Goal: Obtain resource: Download file/media

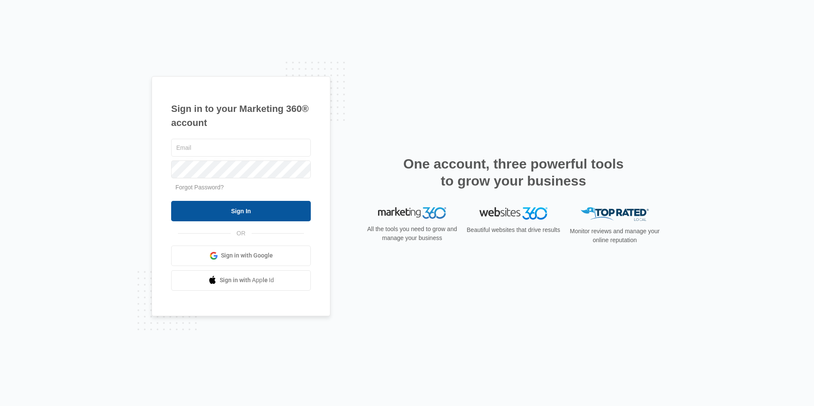
type input "[EMAIL_ADDRESS][DOMAIN_NAME]"
click at [228, 210] on input "Sign In" at bounding box center [241, 211] width 140 height 20
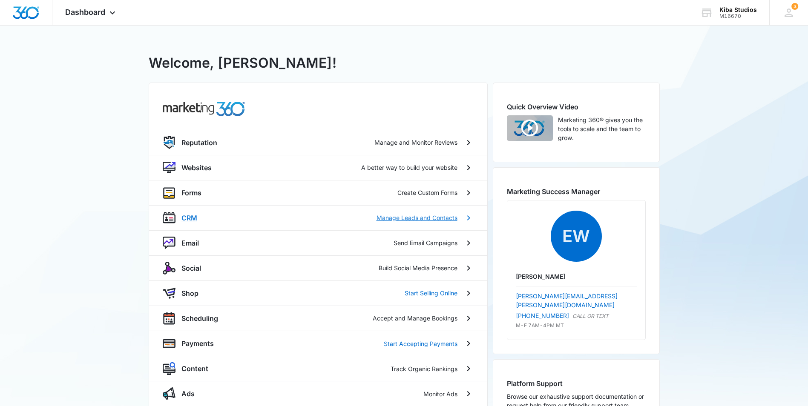
click at [194, 220] on p "CRM" at bounding box center [189, 218] width 16 height 10
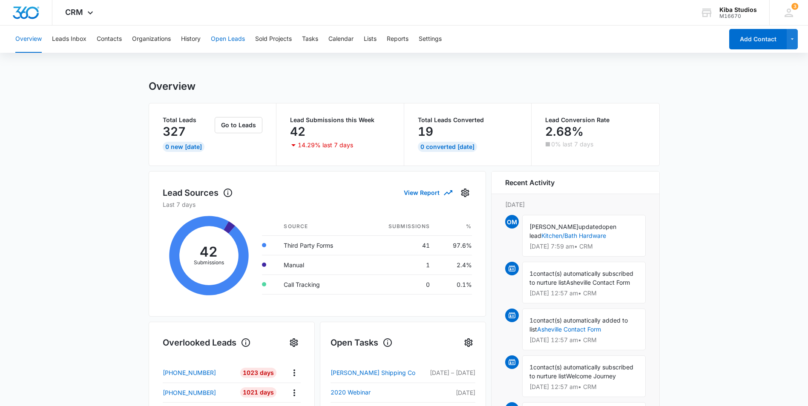
click at [225, 40] on button "Open Leads" at bounding box center [228, 39] width 34 height 27
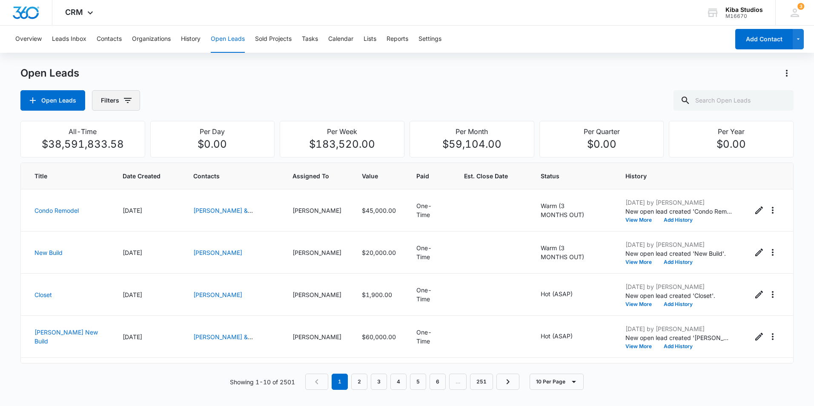
click at [131, 105] on icon "button" at bounding box center [128, 100] width 10 height 10
click at [192, 158] on icon "Show Assigned To filters" at bounding box center [193, 154] width 10 height 10
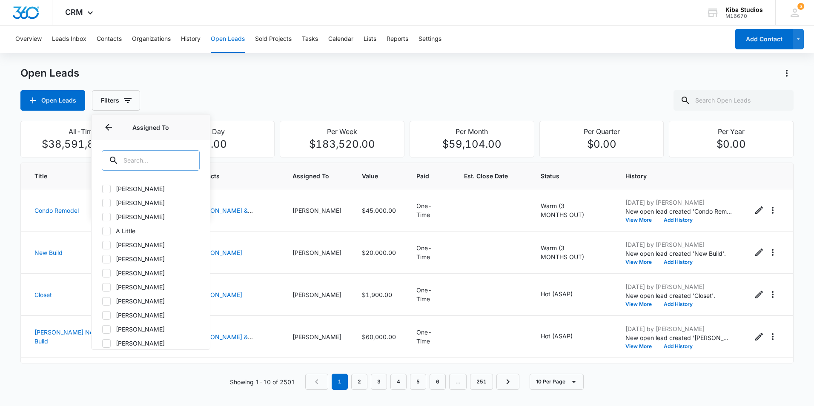
click at [181, 161] on div at bounding box center [188, 160] width 14 height 20
click at [141, 163] on input "text" at bounding box center [151, 160] width 98 height 20
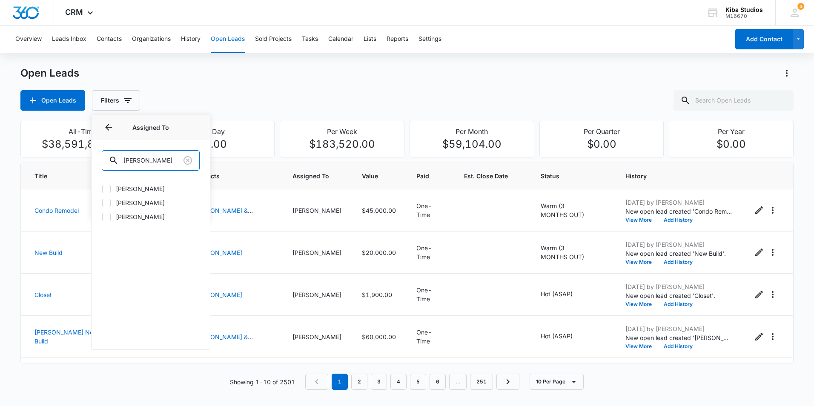
type input "olivia"
click at [107, 203] on icon at bounding box center [106, 203] width 5 height 4
click at [102, 203] on input "Olivia McDaniel" at bounding box center [102, 203] width 0 height 0
checkbox input "true"
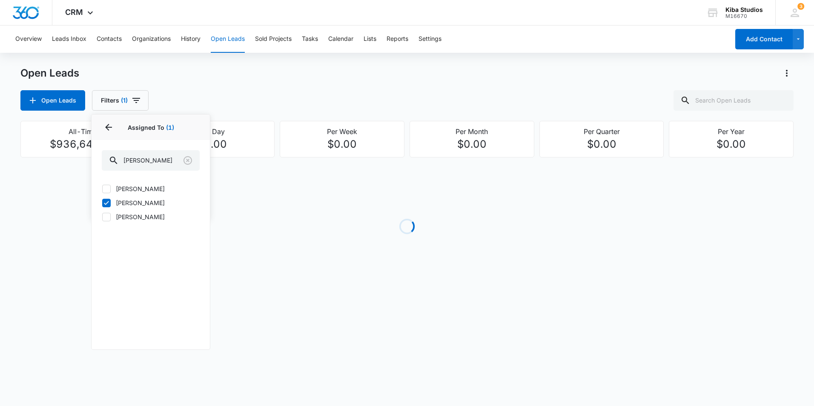
click at [106, 190] on icon at bounding box center [106, 189] width 5 height 4
click at [102, 189] on input "Olivia McDaniel" at bounding box center [102, 189] width 0 height 0
checkbox input "true"
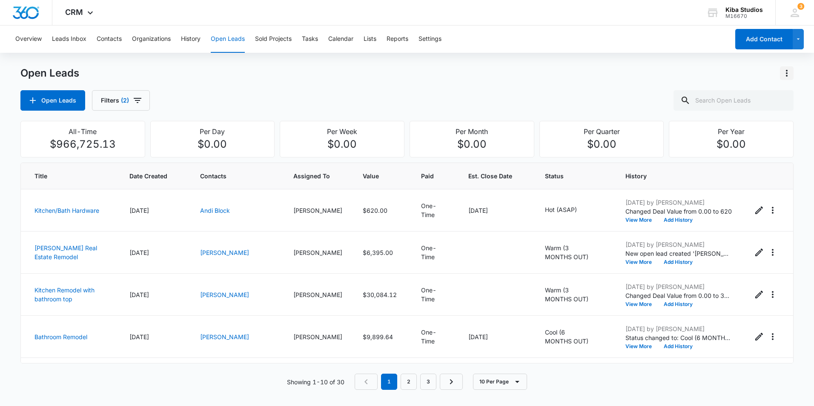
click at [785, 72] on icon "Actions" at bounding box center [787, 73] width 10 height 10
click at [772, 114] on button "Export Open Leads" at bounding box center [743, 109] width 100 height 13
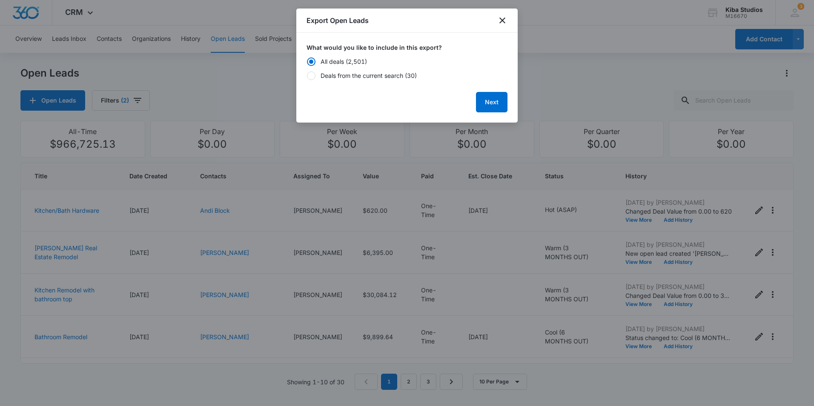
click at [362, 72] on div "Deals from the current search (30)" at bounding box center [369, 75] width 96 height 9
click at [307, 73] on input "Deals from the current search (30)" at bounding box center [307, 76] width 0 height 6
radio input "false"
radio input "true"
click at [488, 100] on button "Next" at bounding box center [492, 102] width 32 height 20
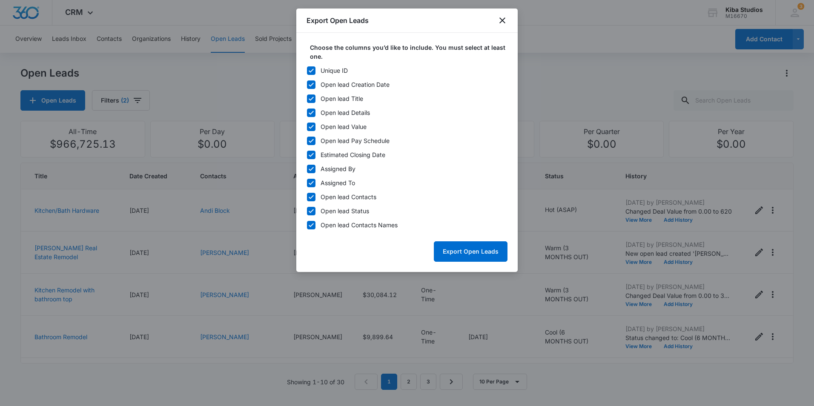
click at [312, 69] on icon at bounding box center [311, 71] width 8 height 8
click at [307, 69] on input "Unique ID" at bounding box center [307, 71] width 0 height 6
checkbox input "false"
click at [310, 167] on icon at bounding box center [311, 169] width 8 height 8
click at [307, 167] on input "Assigned By" at bounding box center [307, 169] width 0 height 6
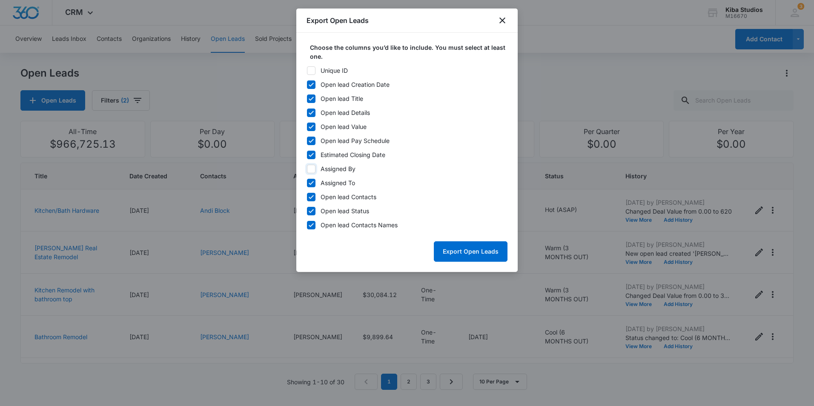
checkbox input "false"
click at [311, 182] on icon at bounding box center [311, 183] width 8 height 8
click at [307, 182] on input "Assigned To" at bounding box center [307, 183] width 0 height 6
checkbox input "false"
click at [311, 194] on icon at bounding box center [311, 197] width 8 height 8
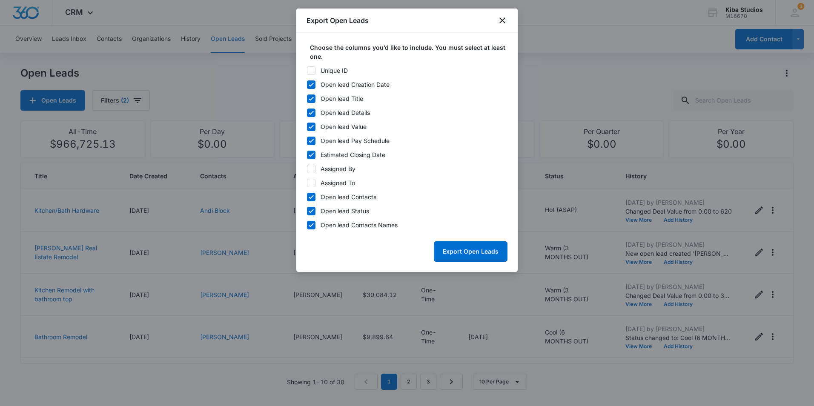
click at [307, 194] on input "Open lead Contacts" at bounding box center [307, 197] width 0 height 6
checkbox input "false"
click at [453, 249] on button "Export Open Leads" at bounding box center [471, 251] width 74 height 20
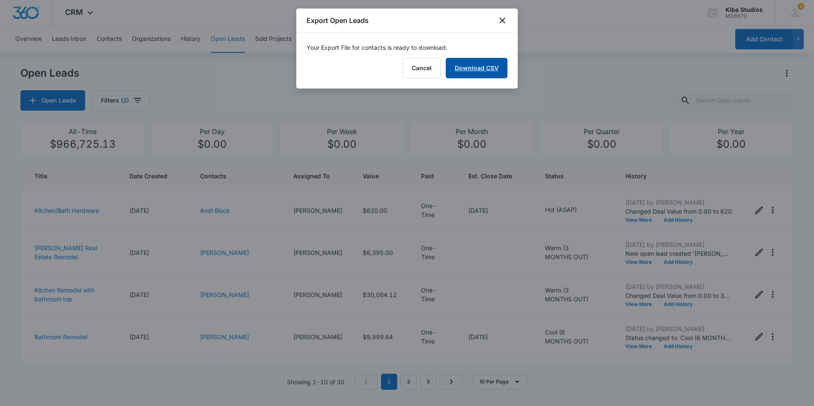
click at [475, 72] on link "Download CSV" at bounding box center [477, 68] width 62 height 20
click at [500, 19] on icon "close" at bounding box center [502, 20] width 10 height 10
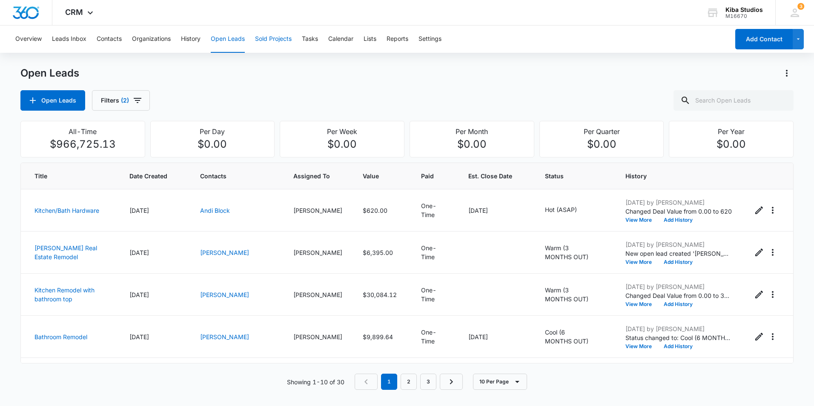
click at [267, 37] on button "Sold Projects" at bounding box center [273, 39] width 37 height 27
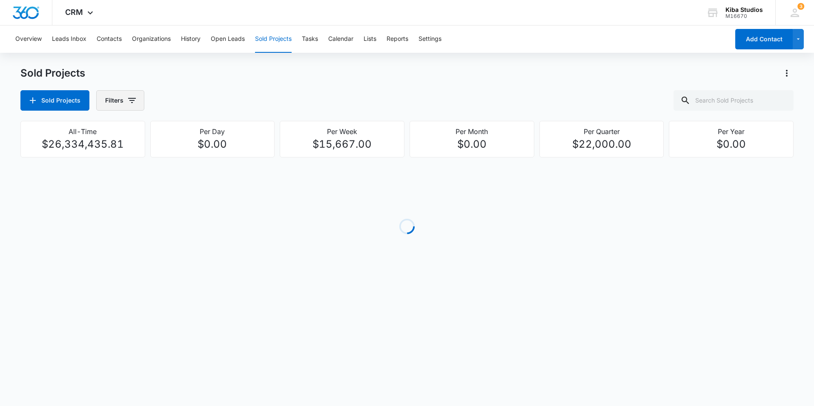
click at [131, 100] on icon "button" at bounding box center [132, 100] width 10 height 10
click at [197, 155] on icon "Show Assigned To filters" at bounding box center [197, 154] width 2 height 4
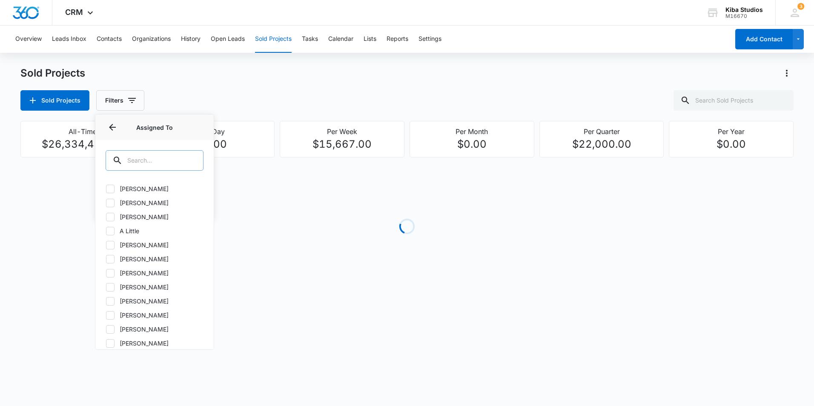
click at [175, 159] on input "text" at bounding box center [155, 160] width 98 height 20
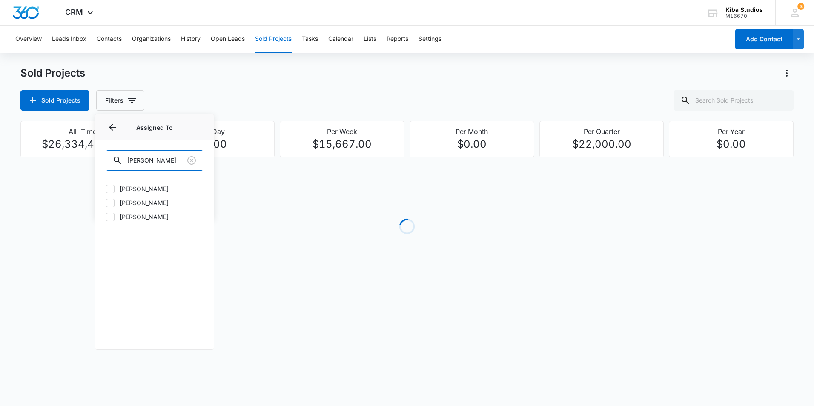
type input "olivia"
click at [110, 204] on icon at bounding box center [110, 203] width 5 height 4
click at [106, 203] on input "Olivia McDaniel" at bounding box center [106, 203] width 0 height 0
checkbox input "true"
click at [110, 189] on icon at bounding box center [110, 189] width 5 height 4
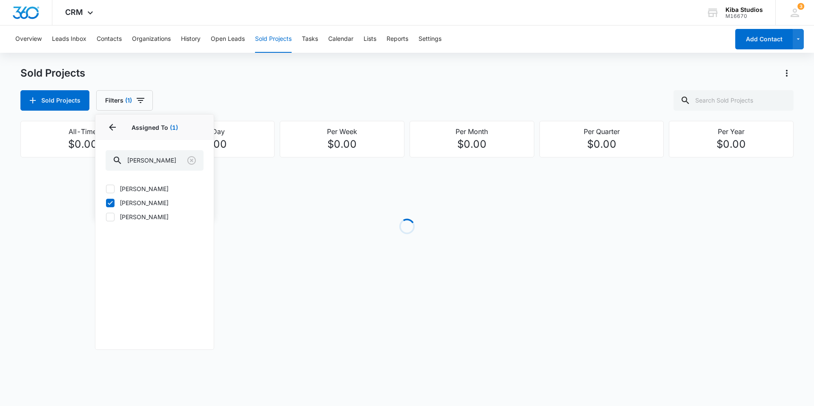
click at [106, 189] on input "Olivia McDaniel" at bounding box center [106, 189] width 0 height 0
checkbox input "true"
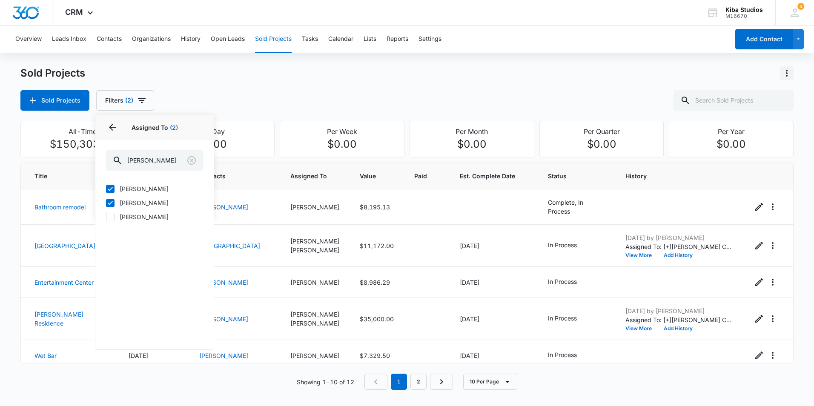
click at [789, 75] on icon "Actions" at bounding box center [787, 73] width 10 height 10
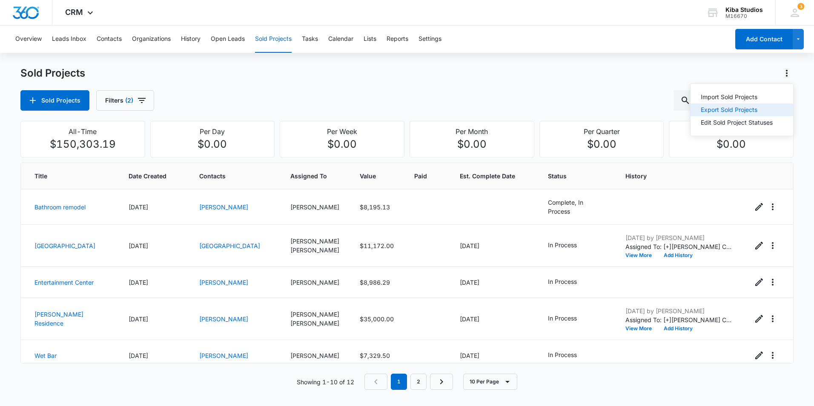
click at [758, 111] on div "Export Sold Projects" at bounding box center [737, 110] width 72 height 6
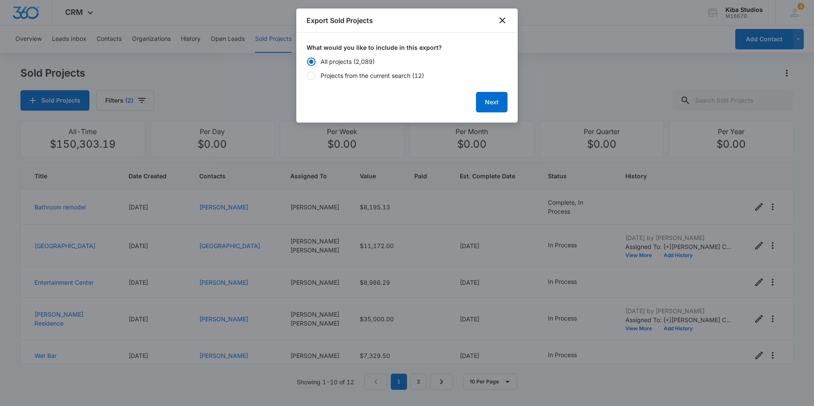
click at [325, 77] on div "Projects from the current search (12)" at bounding box center [372, 75] width 103 height 9
click at [307, 77] on input "Projects from the current search (12)" at bounding box center [307, 76] width 0 height 6
radio input "false"
radio input "true"
click at [486, 101] on button "Next" at bounding box center [492, 102] width 32 height 20
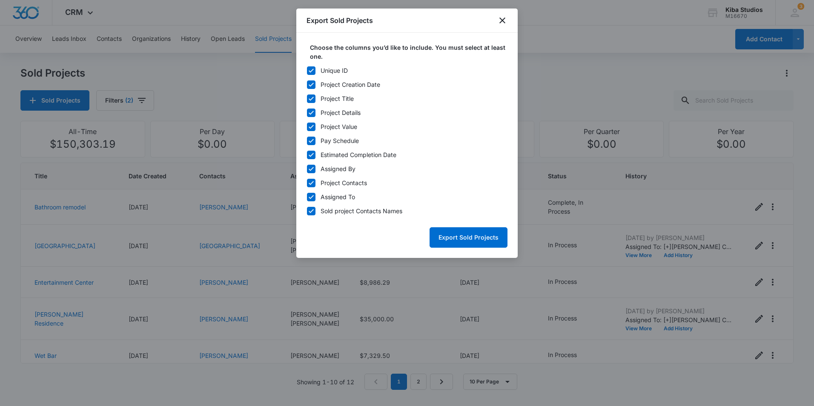
click at [308, 69] on icon at bounding box center [311, 71] width 8 height 8
click at [307, 69] on input "Unique ID" at bounding box center [307, 71] width 0 height 6
checkbox input "false"
click at [310, 166] on icon at bounding box center [311, 169] width 8 height 8
click at [307, 166] on input "Assigned By" at bounding box center [307, 169] width 0 height 6
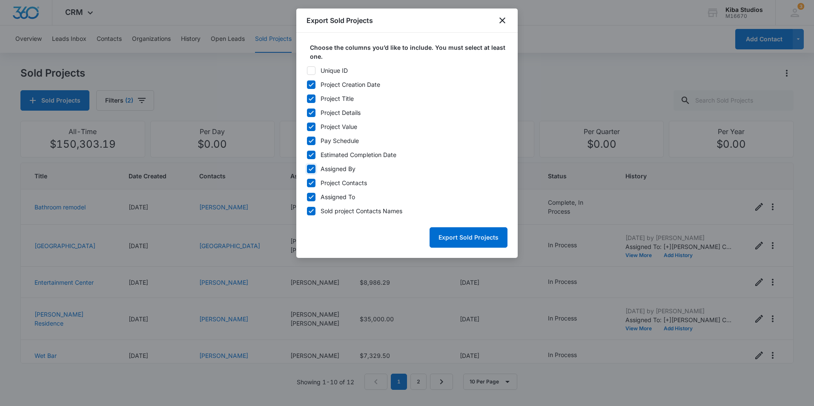
checkbox input "false"
click at [313, 182] on icon at bounding box center [311, 183] width 5 height 4
click at [307, 182] on input "Project Contacts" at bounding box center [307, 183] width 0 height 6
checkbox input "false"
click at [314, 197] on icon at bounding box center [311, 197] width 8 height 8
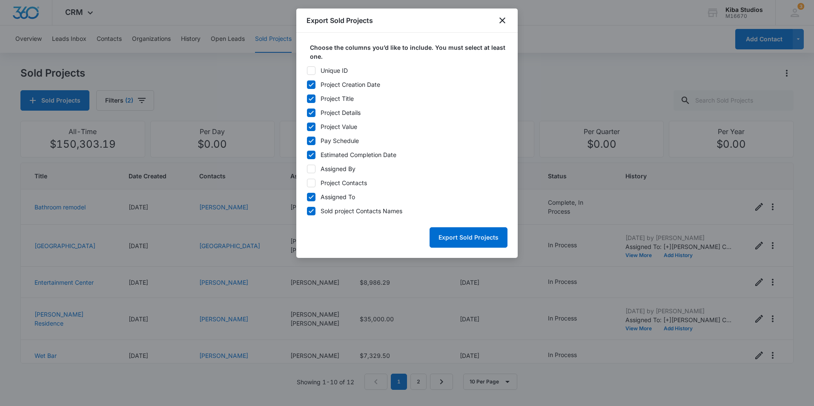
click at [307, 197] on input "Assigned To" at bounding box center [307, 197] width 0 height 6
checkbox input "false"
click at [480, 237] on button "Export Sold Projects" at bounding box center [469, 237] width 78 height 20
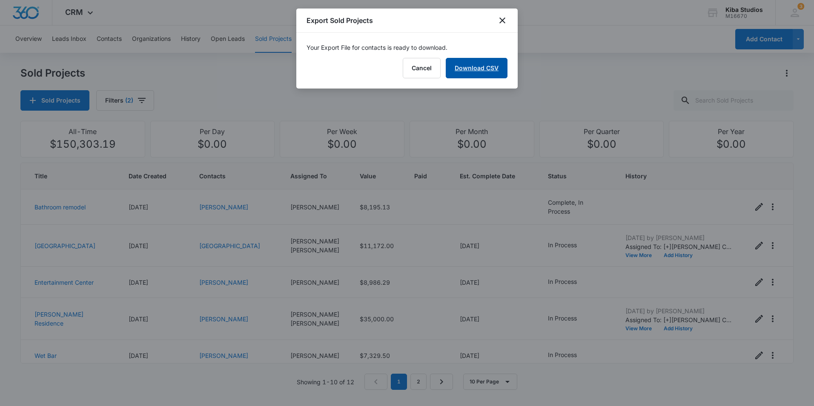
click at [480, 66] on link "Download CSV" at bounding box center [477, 68] width 62 height 20
click at [502, 19] on icon "close" at bounding box center [502, 20] width 10 height 10
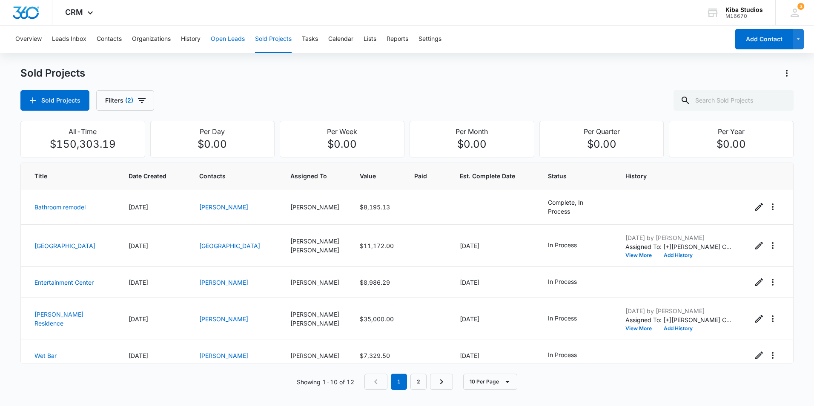
click at [227, 37] on button "Open Leads" at bounding box center [228, 39] width 34 height 27
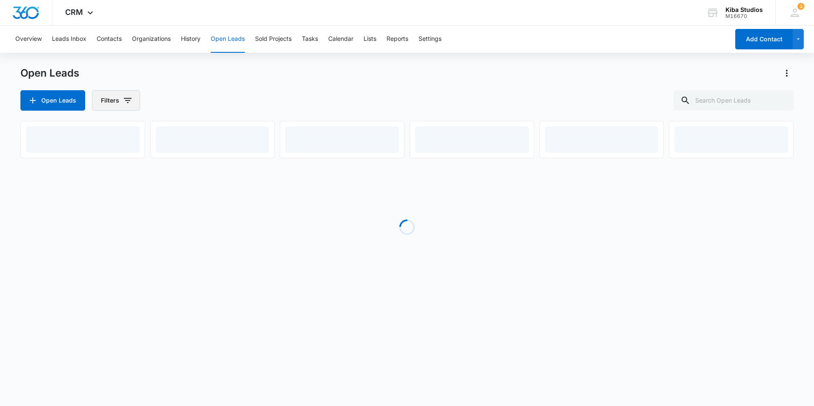
click at [126, 101] on icon "button" at bounding box center [128, 100] width 8 height 5
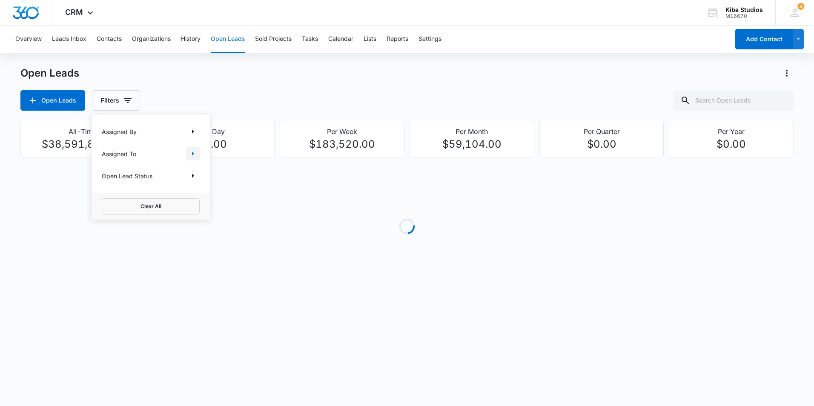
click at [196, 155] on icon "Show Assigned To filters" at bounding box center [193, 154] width 10 height 10
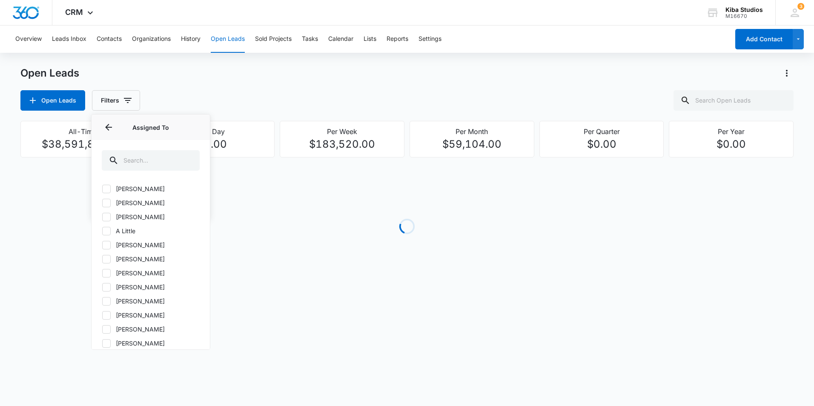
scroll to position [128, 0]
click at [106, 257] on icon at bounding box center [107, 258] width 8 height 8
click at [102, 258] on input "Ashley Rohlk" at bounding box center [102, 258] width 0 height 0
checkbox input "true"
click at [230, 80] on div "Open Leads Open Leads Filters (1) Assigned By Assigned To 1 Assigned To (1) Aim…" at bounding box center [406, 88] width 773 height 44
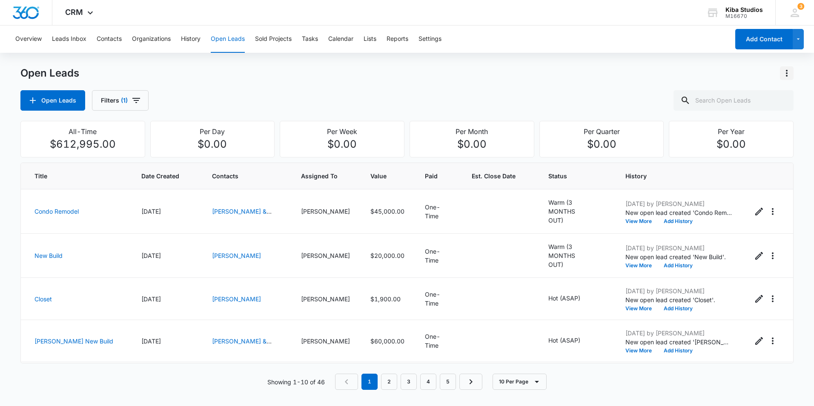
click at [784, 73] on icon "Actions" at bounding box center [787, 73] width 10 height 10
click at [752, 115] on button "Export Open Leads" at bounding box center [743, 109] width 100 height 13
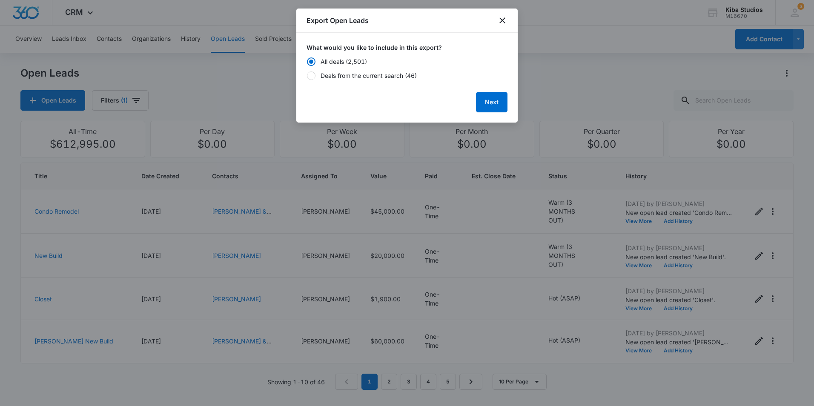
click at [350, 69] on div "All deals (2,501) Deals from the current search (46)" at bounding box center [407, 68] width 201 height 23
click at [351, 75] on div "Deals from the current search (46)" at bounding box center [369, 75] width 96 height 9
click at [307, 75] on input "Deals from the current search (46)" at bounding box center [307, 76] width 0 height 6
radio input "false"
radio input "true"
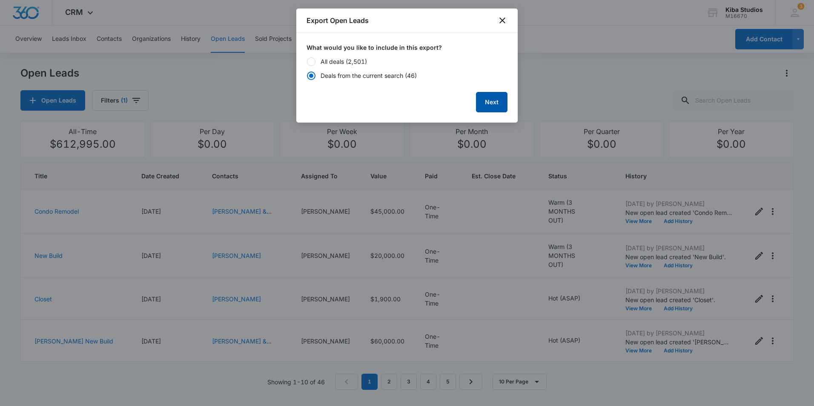
click at [495, 109] on button "Next" at bounding box center [492, 102] width 32 height 20
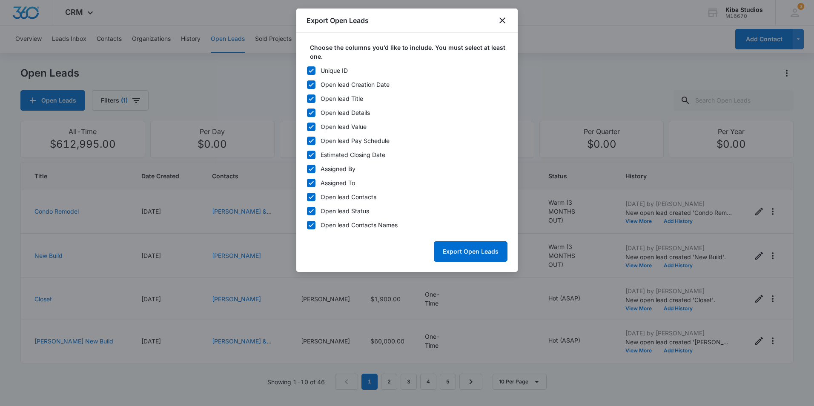
click at [309, 69] on icon at bounding box center [311, 71] width 8 height 8
click at [307, 69] on input "Unique ID" at bounding box center [307, 71] width 0 height 6
checkbox input "false"
click at [314, 167] on icon at bounding box center [311, 169] width 8 height 8
click at [307, 167] on input "Assigned By" at bounding box center [307, 169] width 0 height 6
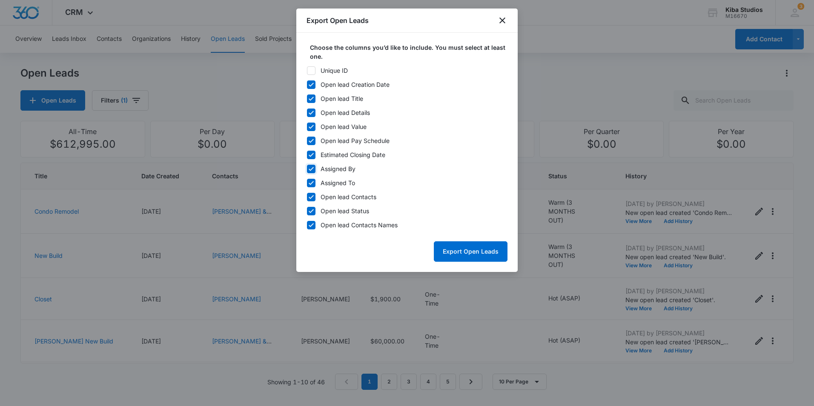
checkbox input "false"
click at [311, 182] on icon at bounding box center [311, 183] width 8 height 8
click at [307, 182] on input "Assigned To" at bounding box center [307, 183] width 0 height 6
checkbox input "false"
click at [312, 198] on icon at bounding box center [311, 197] width 8 height 8
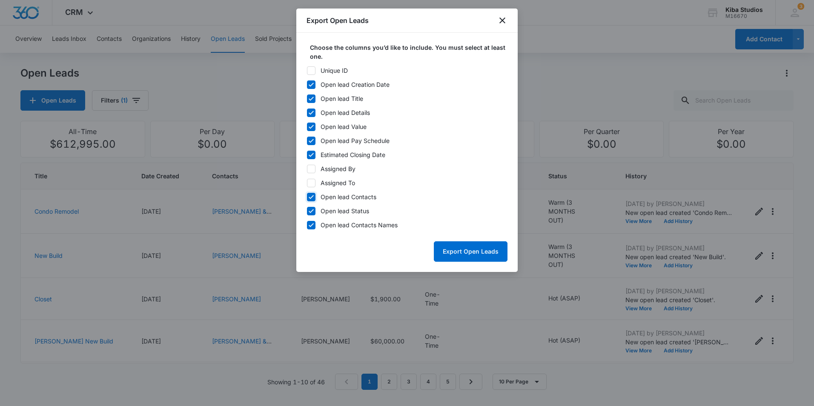
click at [307, 198] on input "Open lead Contacts" at bounding box center [307, 197] width 0 height 6
checkbox input "false"
click at [456, 248] on button "Export Open Leads" at bounding box center [471, 251] width 74 height 20
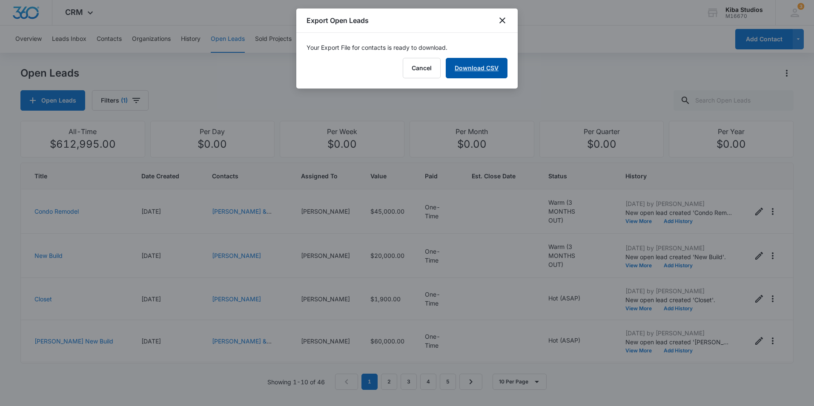
click at [494, 69] on link "Download CSV" at bounding box center [477, 68] width 62 height 20
click at [500, 20] on icon "close" at bounding box center [502, 20] width 10 height 10
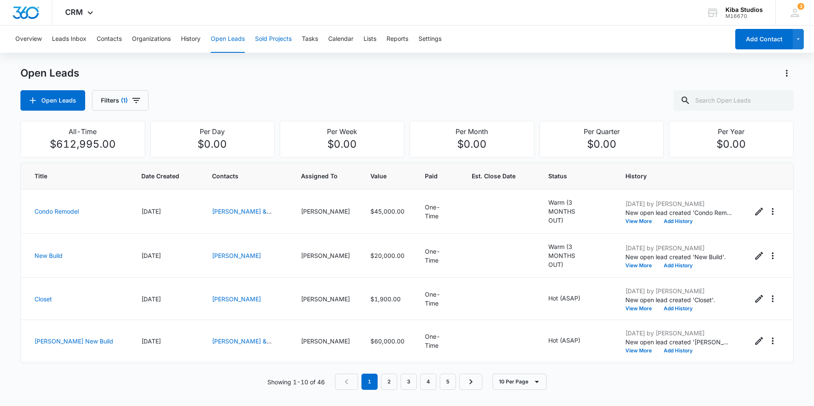
click at [266, 40] on button "Sold Projects" at bounding box center [273, 39] width 37 height 27
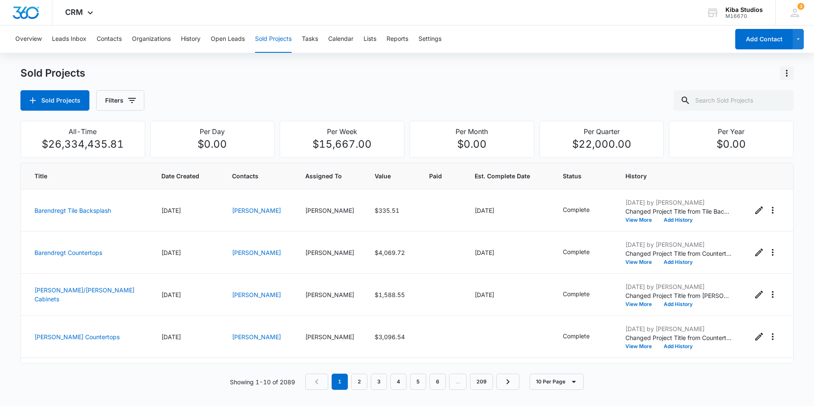
click at [785, 73] on icon "Actions" at bounding box center [787, 73] width 10 height 10
click at [133, 99] on icon "button" at bounding box center [132, 100] width 8 height 5
click at [195, 152] on icon "Show Assigned To filters" at bounding box center [197, 154] width 10 height 10
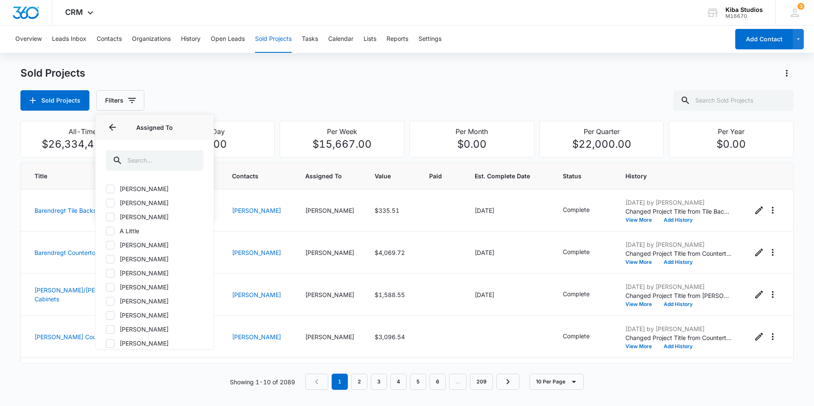
scroll to position [85, 0]
click at [109, 299] on icon at bounding box center [110, 301] width 8 height 8
click at [106, 300] on input "Ashley Rohlk" at bounding box center [106, 300] width 0 height 0
checkbox input "true"
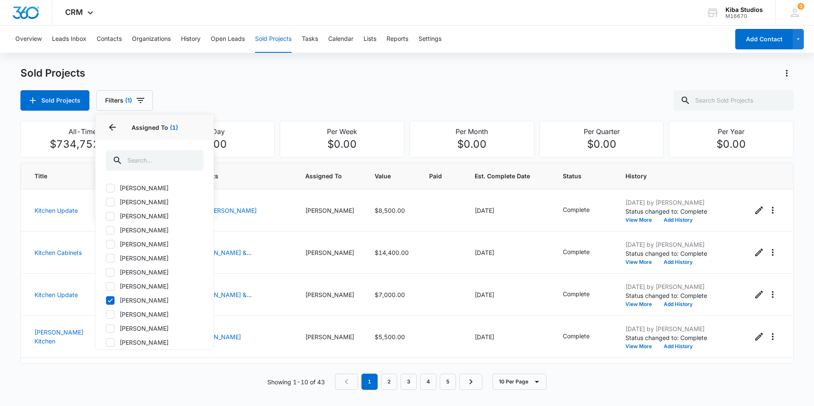
click at [544, 72] on div "Sold Projects" at bounding box center [406, 73] width 773 height 14
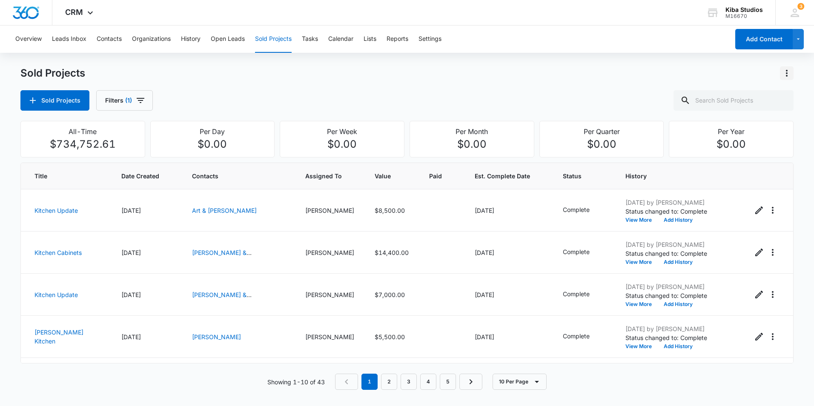
click at [789, 75] on icon "Actions" at bounding box center [787, 73] width 10 height 10
click at [746, 112] on div "Export Sold Projects" at bounding box center [737, 110] width 72 height 6
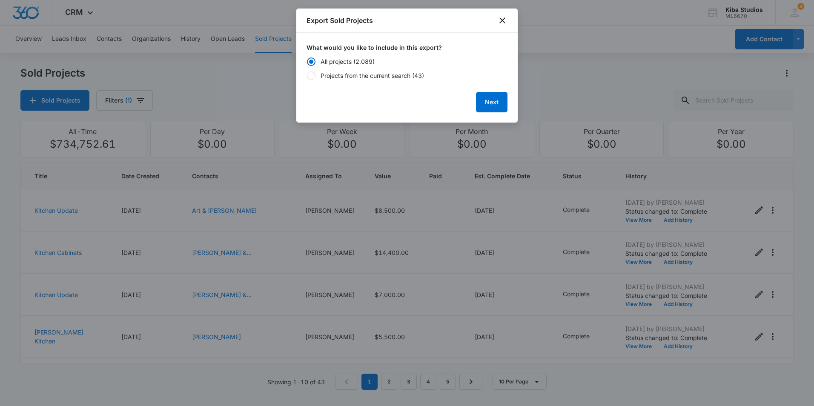
click at [327, 77] on div "Projects from the current search (43)" at bounding box center [372, 75] width 103 height 9
click at [307, 77] on input "Projects from the current search (43)" at bounding box center [307, 76] width 0 height 6
radio input "false"
radio input "true"
click at [492, 101] on button "Next" at bounding box center [492, 102] width 32 height 20
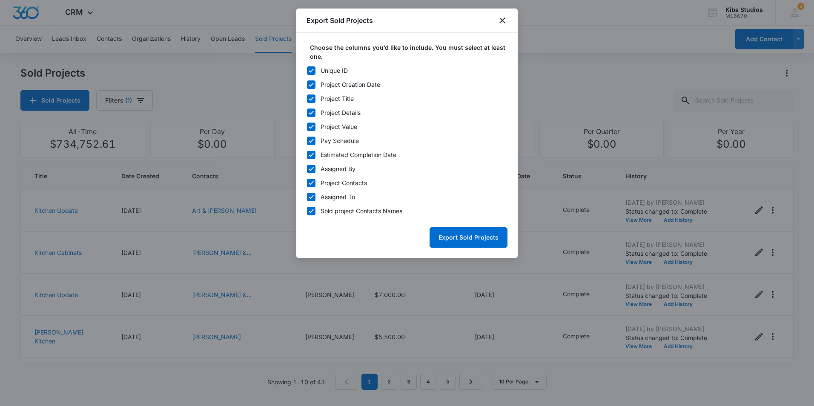
drag, startPoint x: 310, startPoint y: 69, endPoint x: 307, endPoint y: 73, distance: 5.2
click at [310, 69] on icon at bounding box center [311, 71] width 8 height 8
click at [307, 69] on input "Unique ID" at bounding box center [307, 71] width 0 height 6
checkbox input "false"
click at [310, 165] on icon at bounding box center [311, 169] width 8 height 8
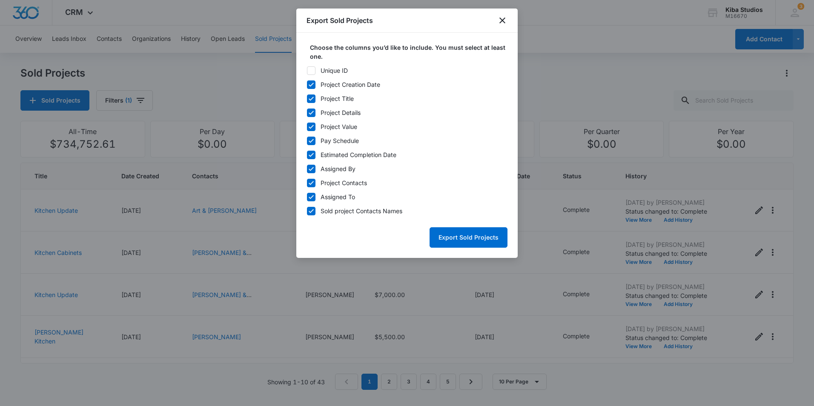
click at [307, 166] on input "Assigned By" at bounding box center [307, 169] width 0 height 6
checkbox input "false"
click at [310, 181] on icon at bounding box center [311, 183] width 8 height 8
click at [307, 181] on input "Project Contacts" at bounding box center [307, 183] width 0 height 6
checkbox input "false"
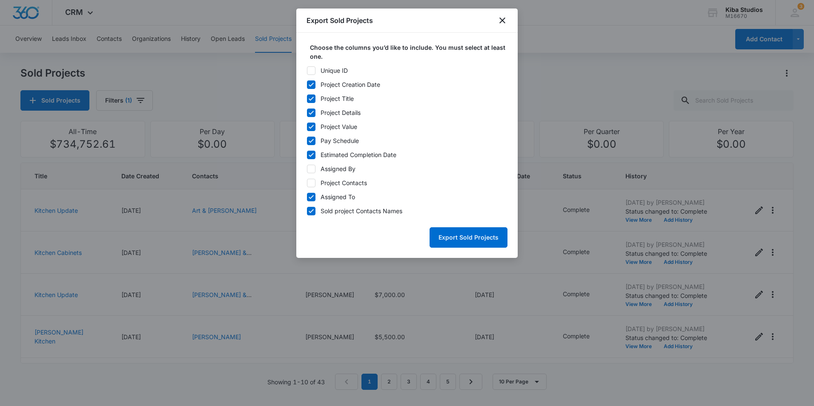
click at [310, 197] on icon at bounding box center [311, 197] width 8 height 8
click at [307, 197] on input "Assigned To" at bounding box center [307, 197] width 0 height 6
checkbox input "false"
click at [448, 237] on button "Export Sold Projects" at bounding box center [469, 237] width 78 height 20
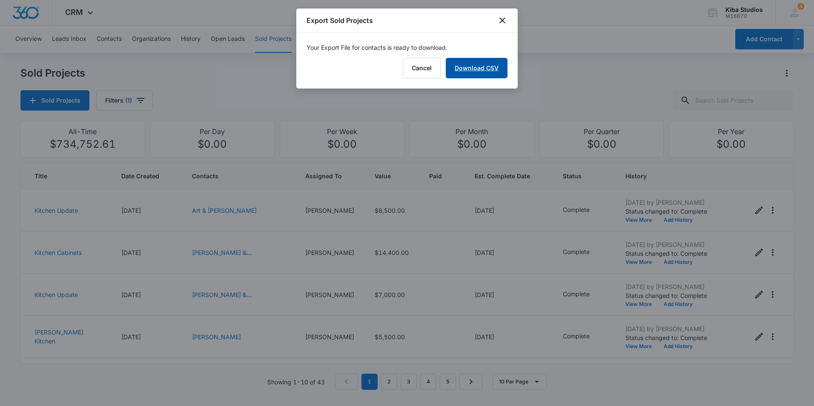
click at [471, 71] on link "Download CSV" at bounding box center [477, 68] width 62 height 20
